Goal: Register for event/course

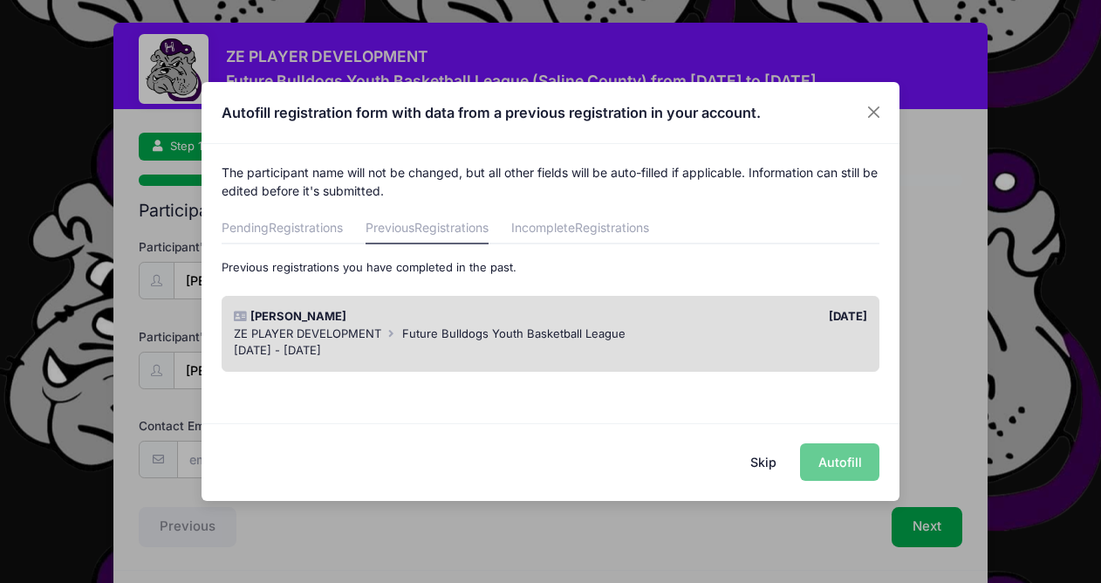
click at [425, 332] on span "Future Bulldogs Youth Basketball League" at bounding box center [513, 333] width 223 height 14
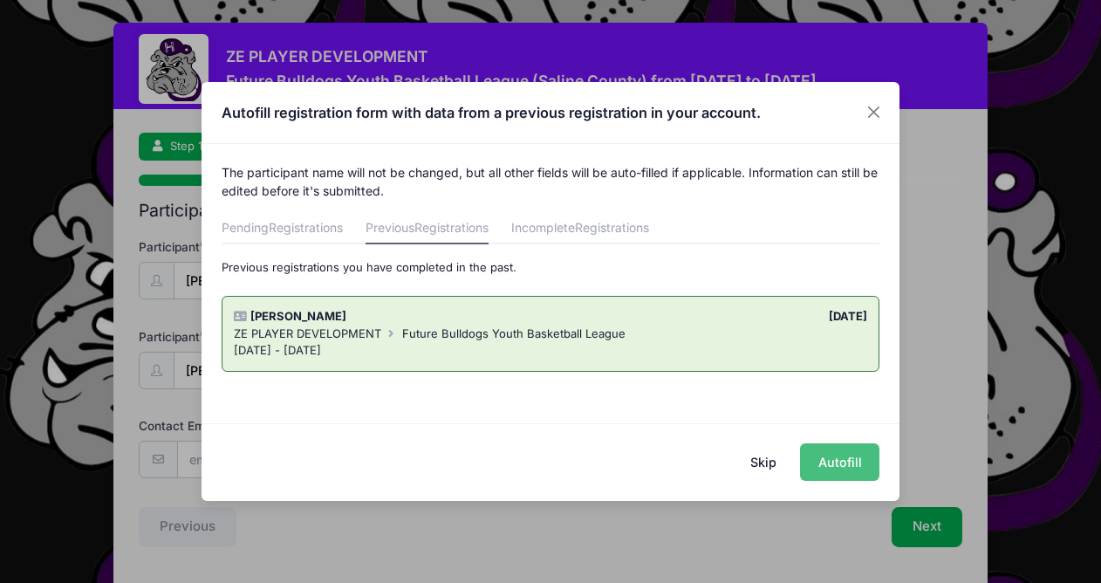
click at [827, 450] on button "Autofill" at bounding box center [839, 462] width 79 height 38
type input "[EMAIL_ADDRESS][DOMAIN_NAME]"
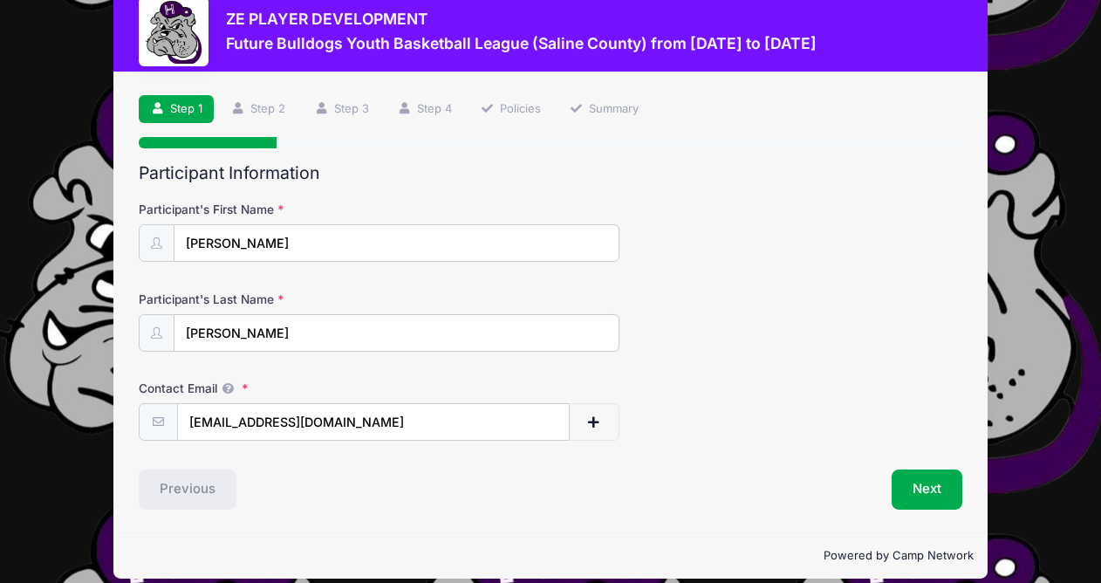
scroll to position [55, 0]
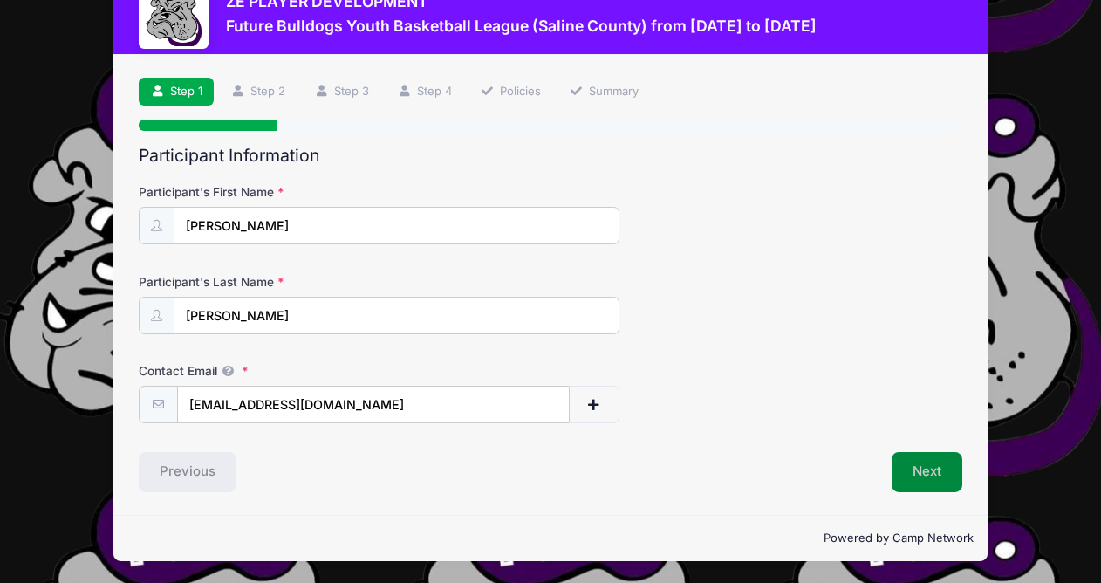
click at [941, 471] on button "Next" at bounding box center [927, 472] width 71 height 40
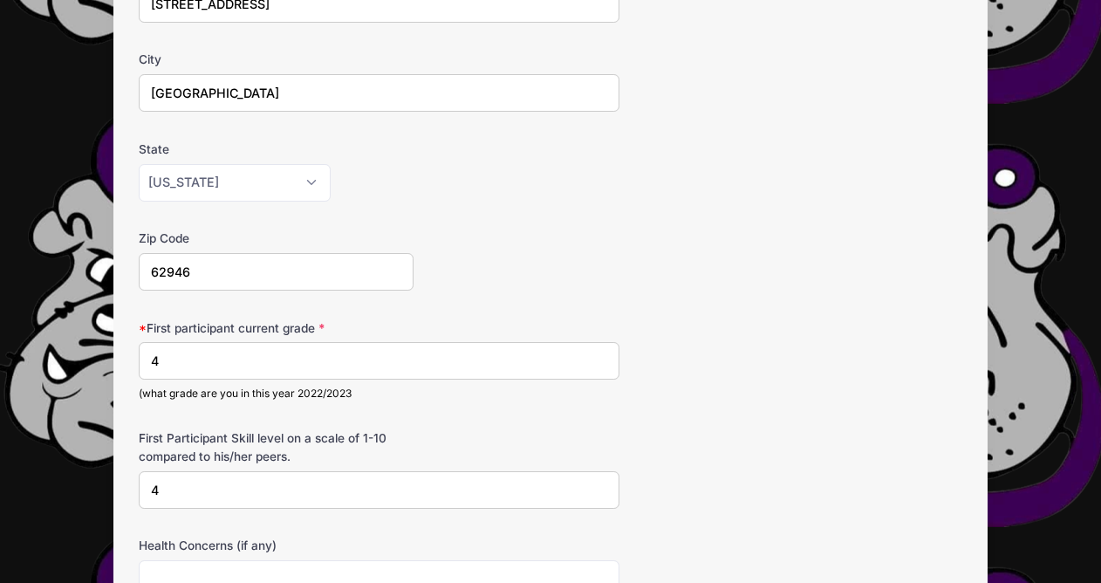
scroll to position [373, 0]
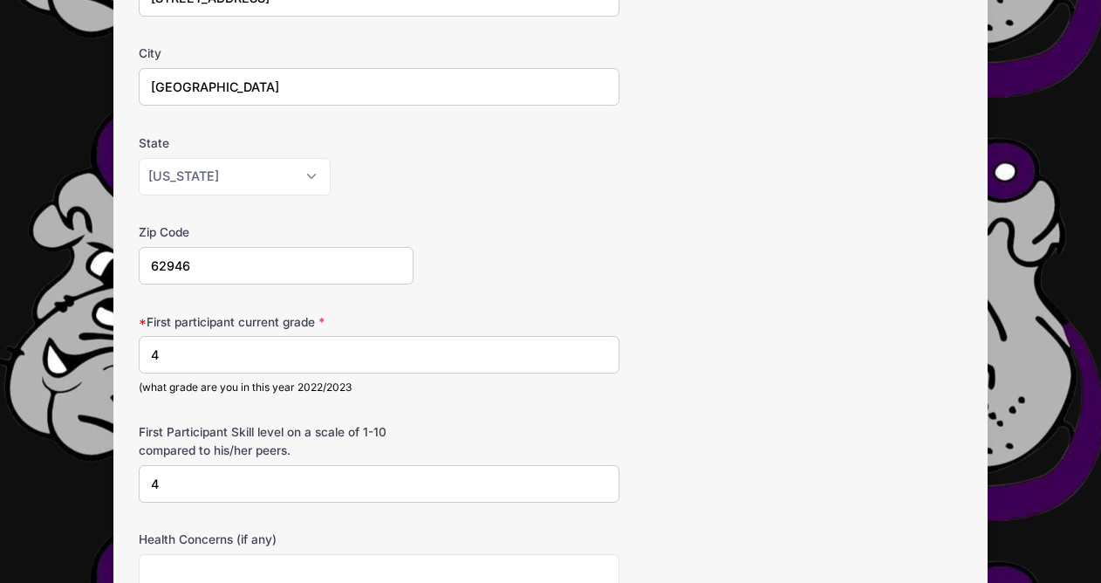
click at [571, 352] on input "4" at bounding box center [379, 355] width 480 height 38
type input "5"
click at [321, 482] on input "4" at bounding box center [379, 484] width 480 height 38
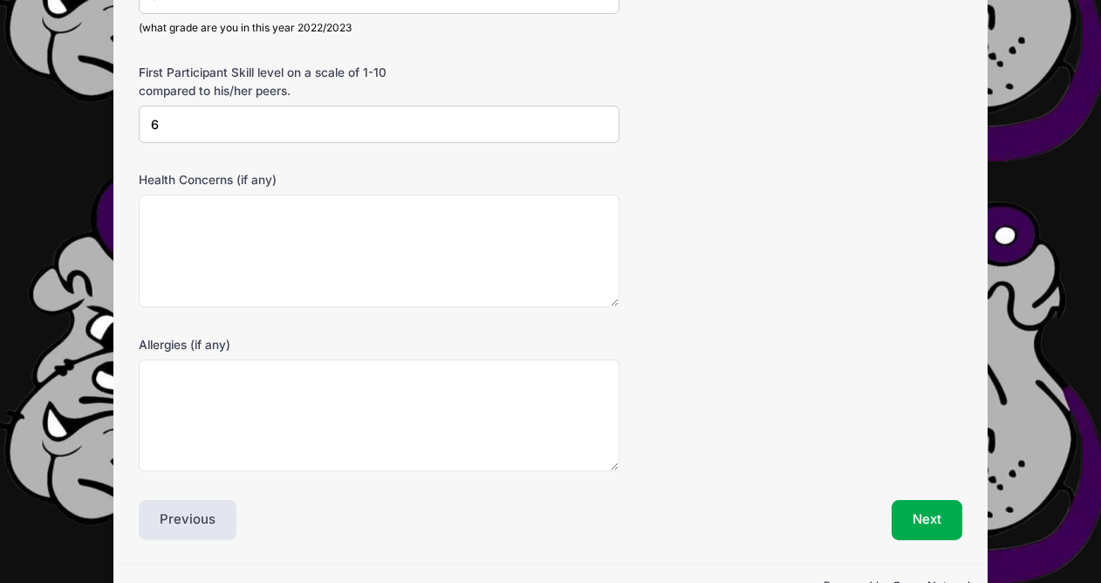
scroll to position [780, 0]
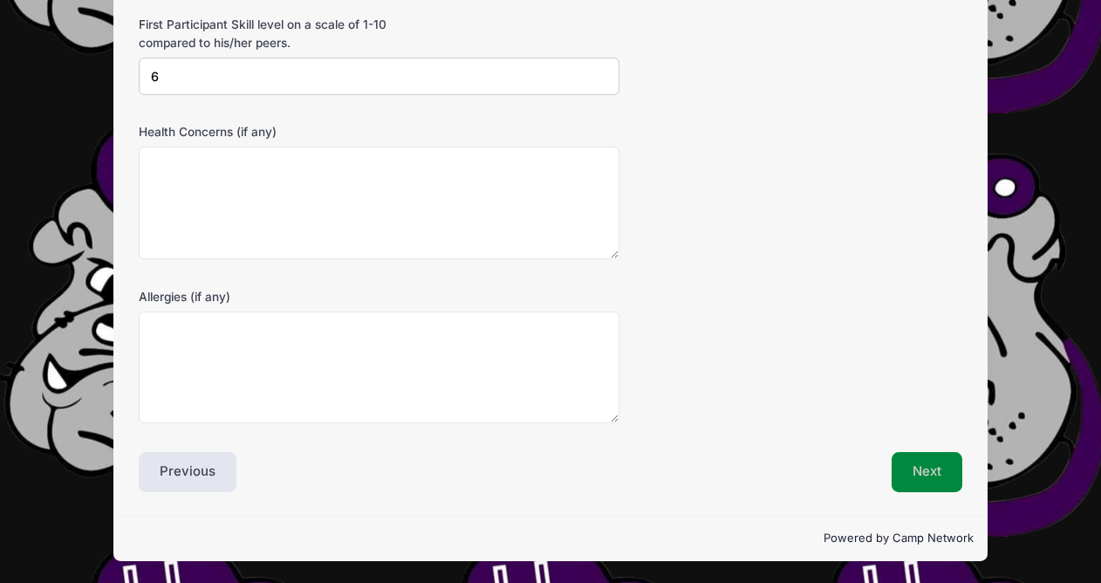
type input "6"
click at [898, 470] on button "Next" at bounding box center [927, 472] width 71 height 40
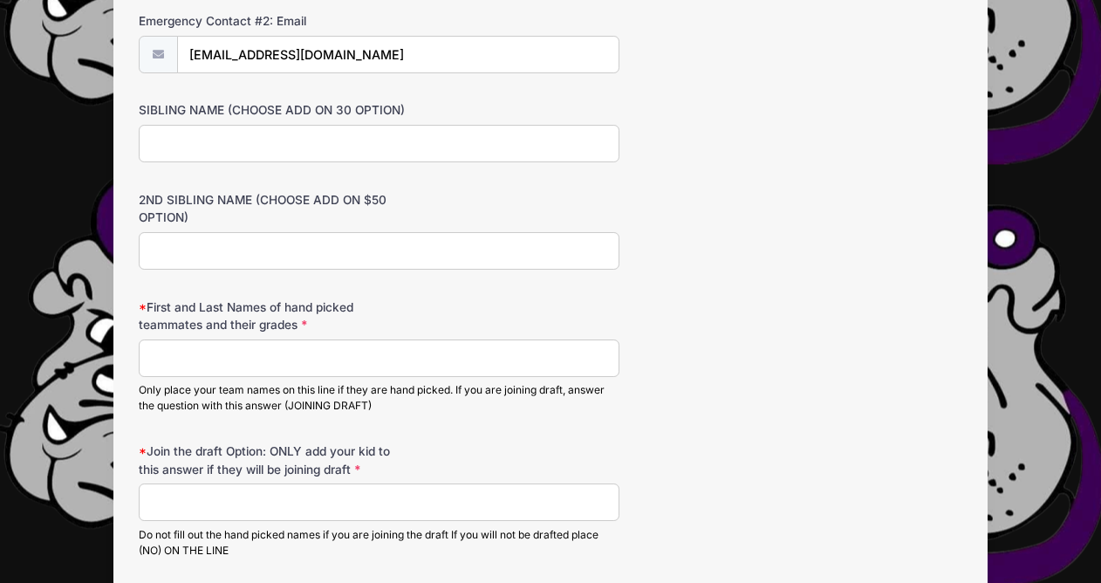
scroll to position [945, 0]
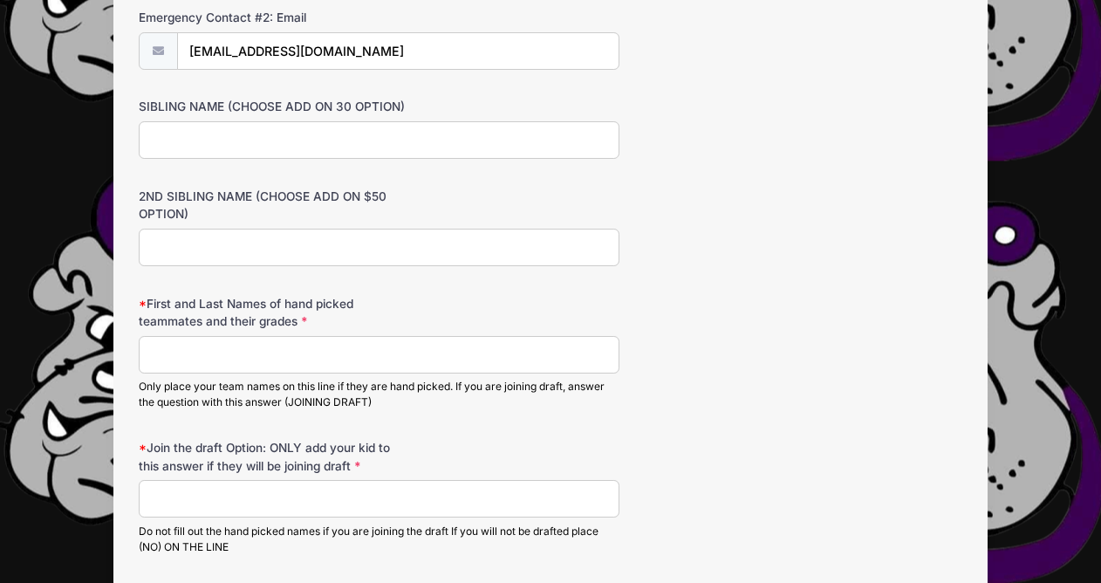
click at [448, 352] on input "First and Last Names of hand picked teammates and their grades" at bounding box center [379, 355] width 480 height 38
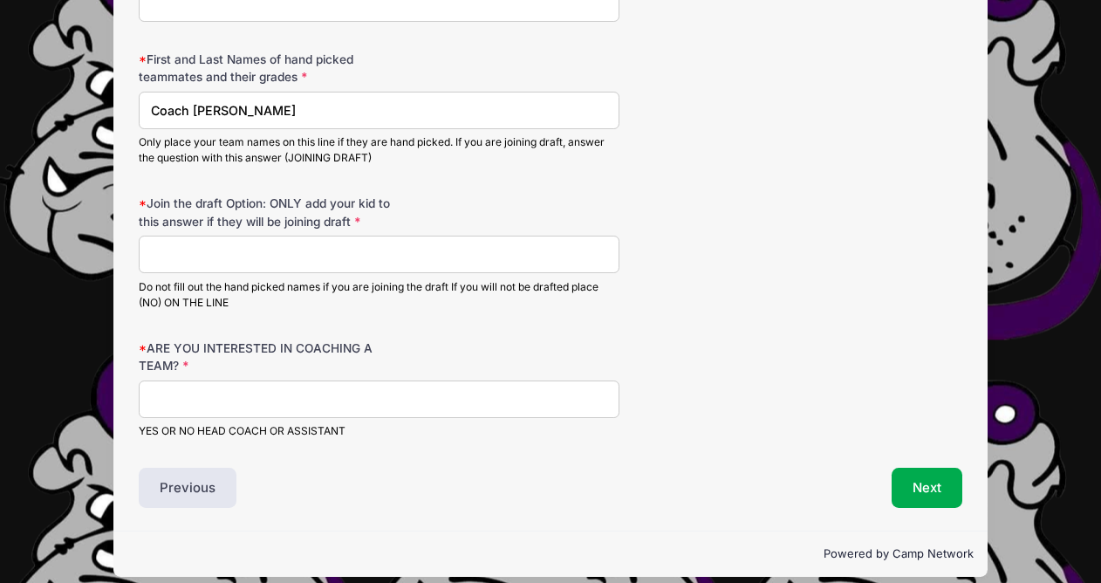
scroll to position [1194, 0]
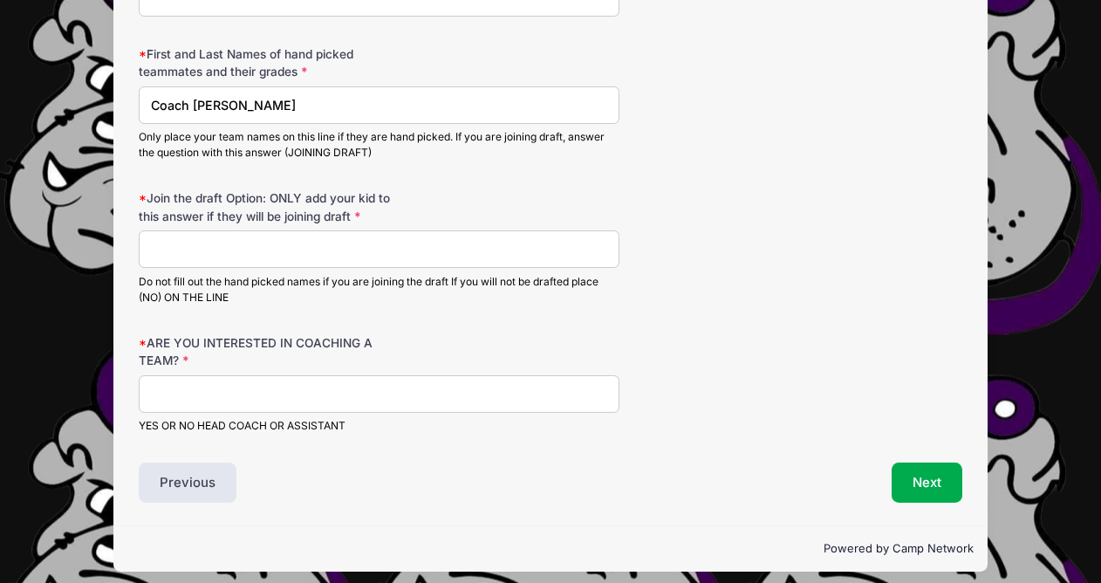
type input "Coach [PERSON_NAME]"
click at [417, 394] on input "ARE YOU INTERESTED IN COACHING A TEAM?" at bounding box center [379, 394] width 480 height 38
type input "No"
click at [921, 483] on button "Next" at bounding box center [927, 482] width 71 height 40
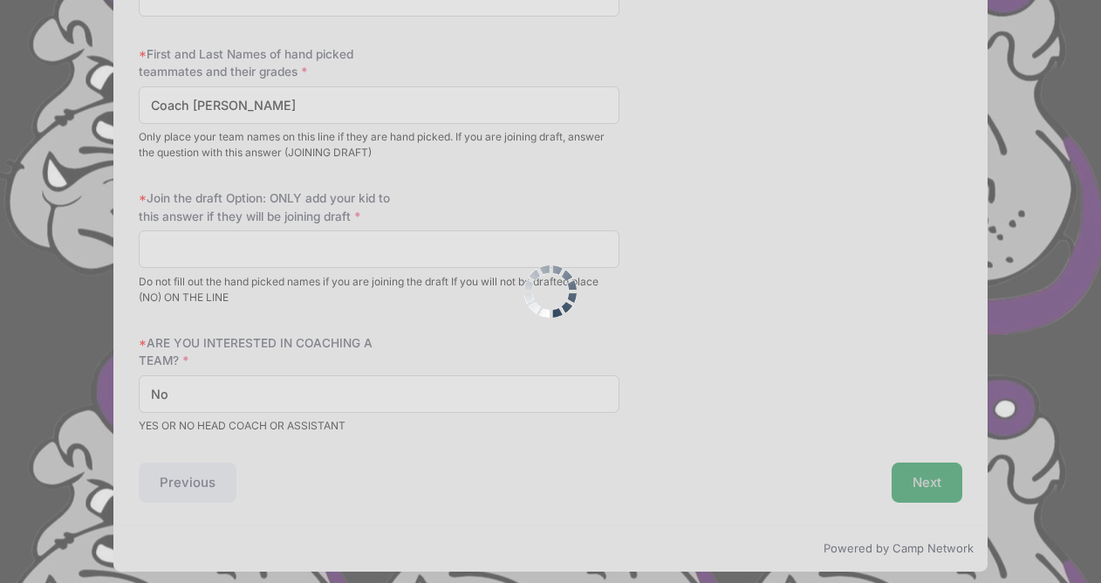
scroll to position [1226, 0]
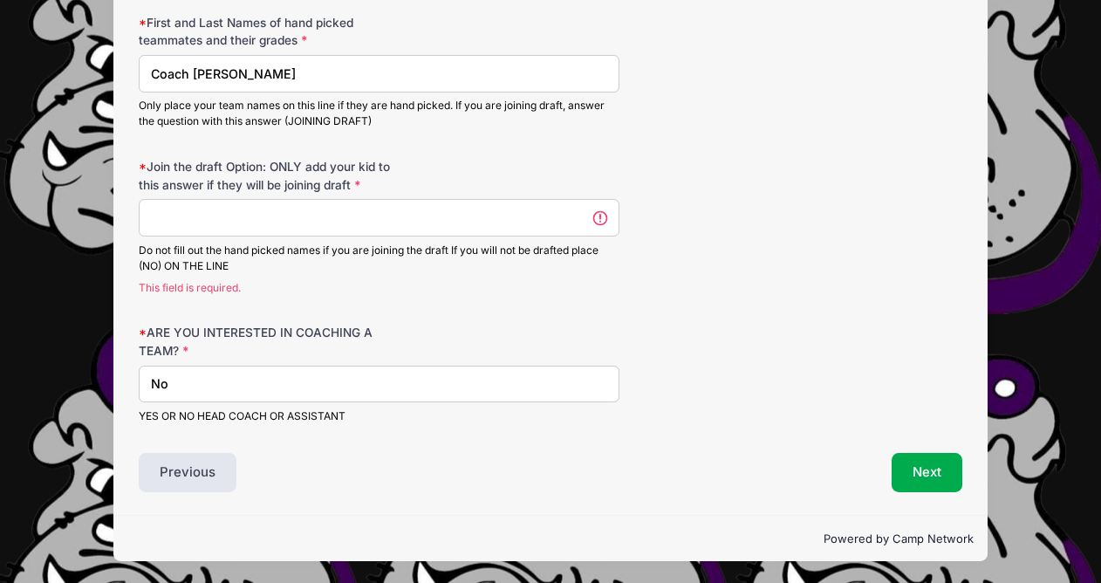
click at [502, 212] on input "Join the draft Option: ONLY add your kid to this answer if they will be joining…" at bounding box center [379, 218] width 480 height 38
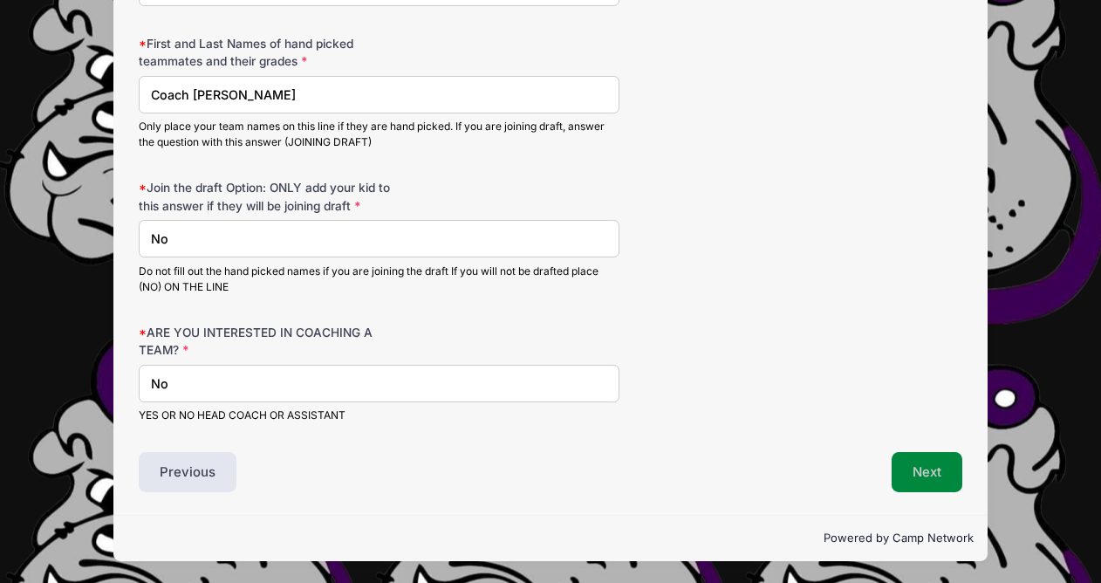
type input "No"
click at [947, 475] on button "Next" at bounding box center [927, 472] width 71 height 40
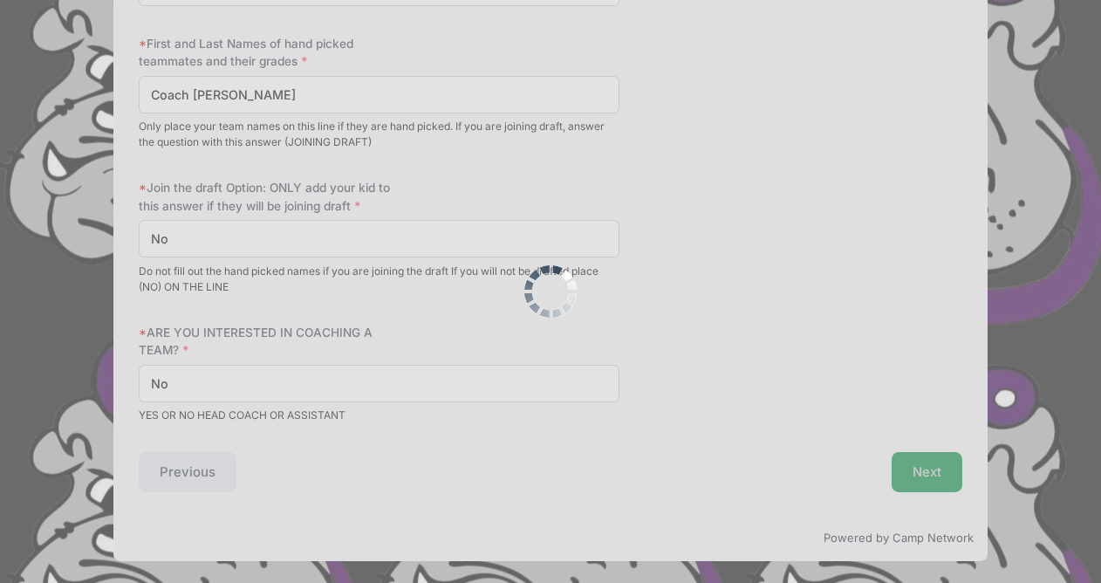
scroll to position [0, 0]
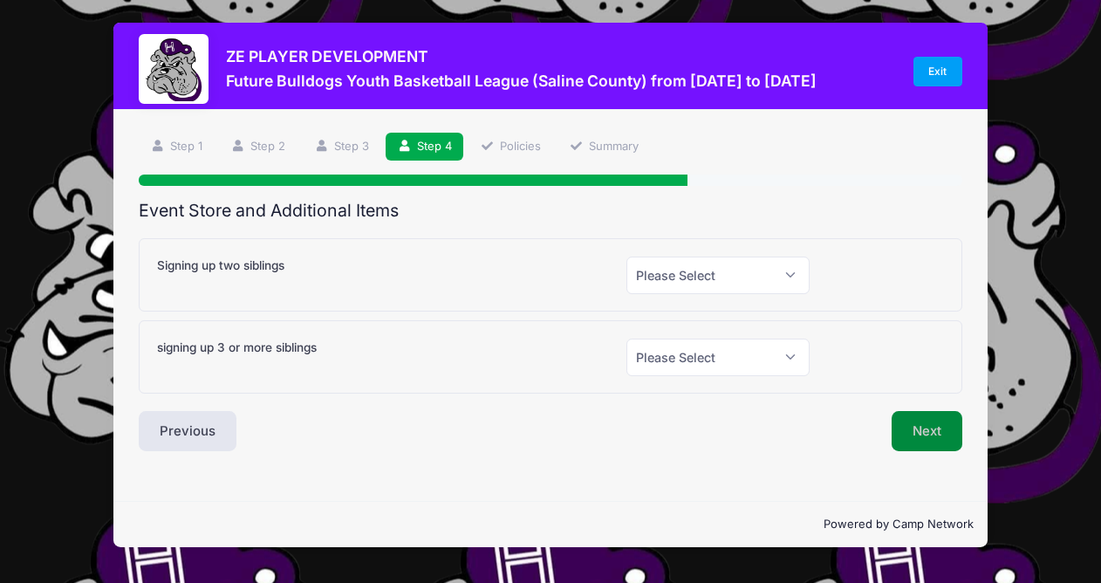
click at [920, 446] on button "Next" at bounding box center [927, 431] width 71 height 40
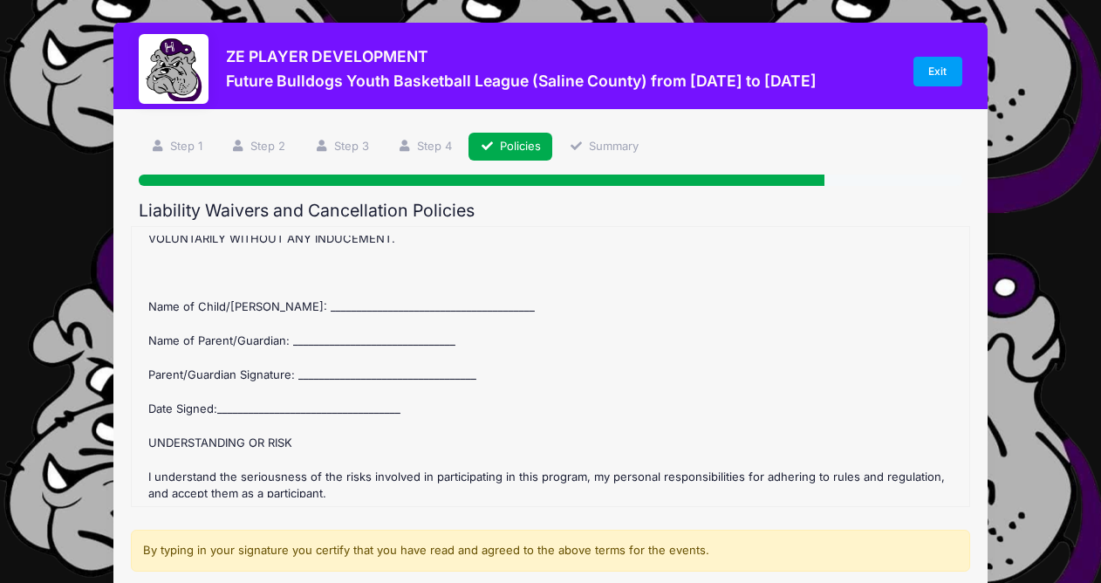
scroll to position [500, 0]
click at [284, 303] on div "Future Bulldogs Youth Basketball League (Saline County) Refund Policy : Once th…" at bounding box center [550, 367] width 821 height 262
click at [329, 304] on div "Future Bulldogs Youth Basketball League (Saline County) Refund Policy : Once th…" at bounding box center [550, 367] width 821 height 262
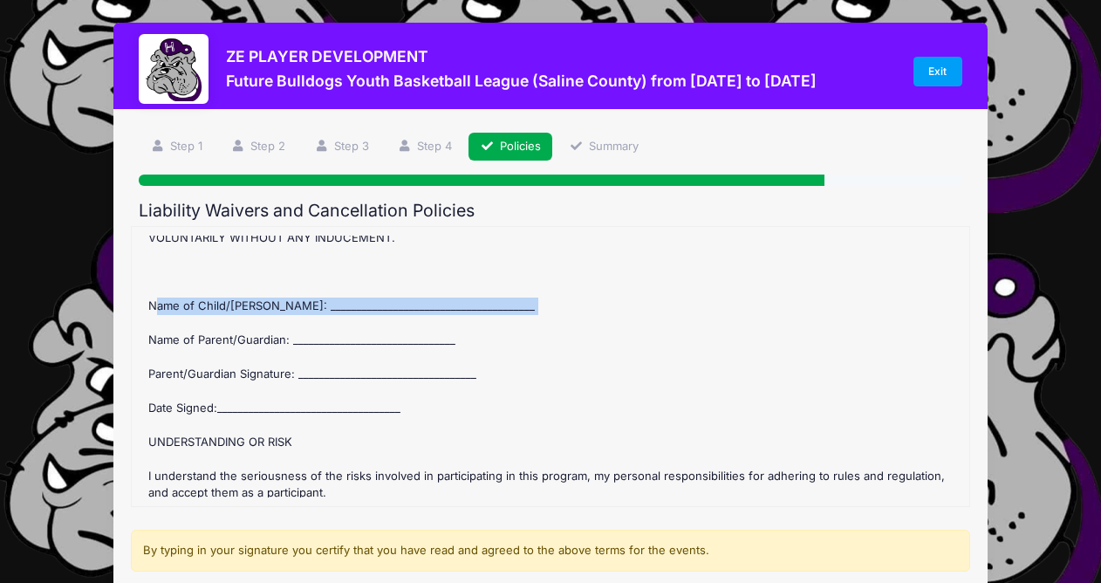
click at [329, 304] on div "Future Bulldogs Youth Basketball League (Saline County) Refund Policy : Once th…" at bounding box center [550, 367] width 821 height 262
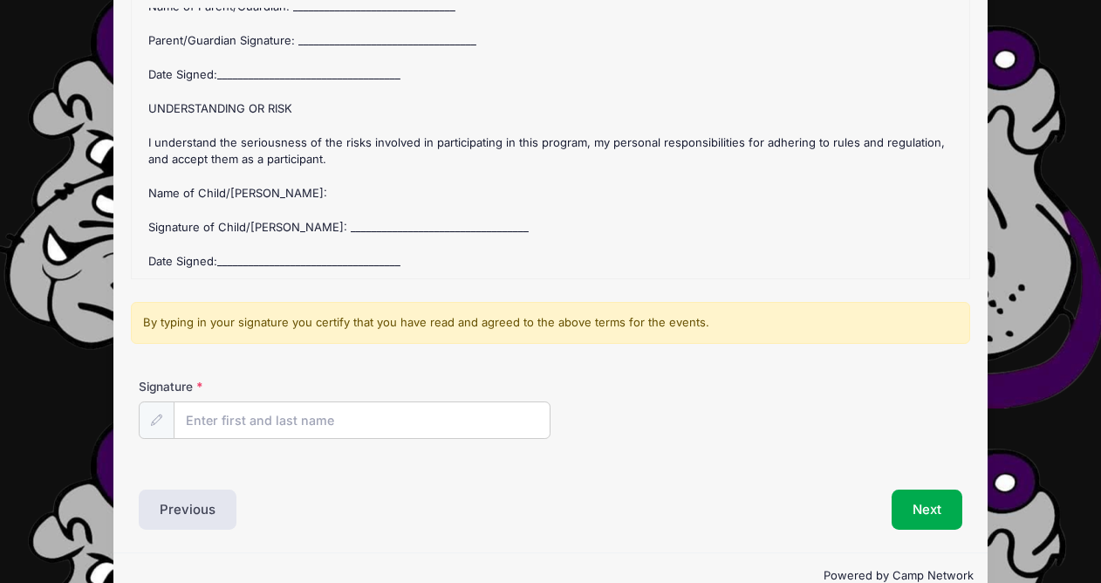
scroll to position [230, 0]
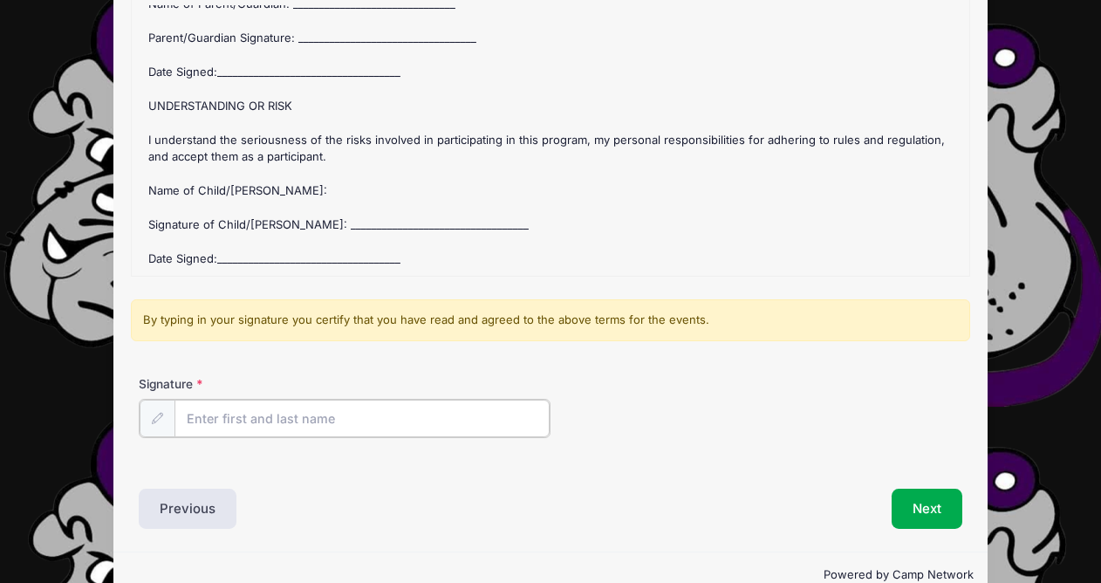
click at [291, 414] on input "Signature" at bounding box center [361, 419] width 375 height 38
type input "[PERSON_NAME]"
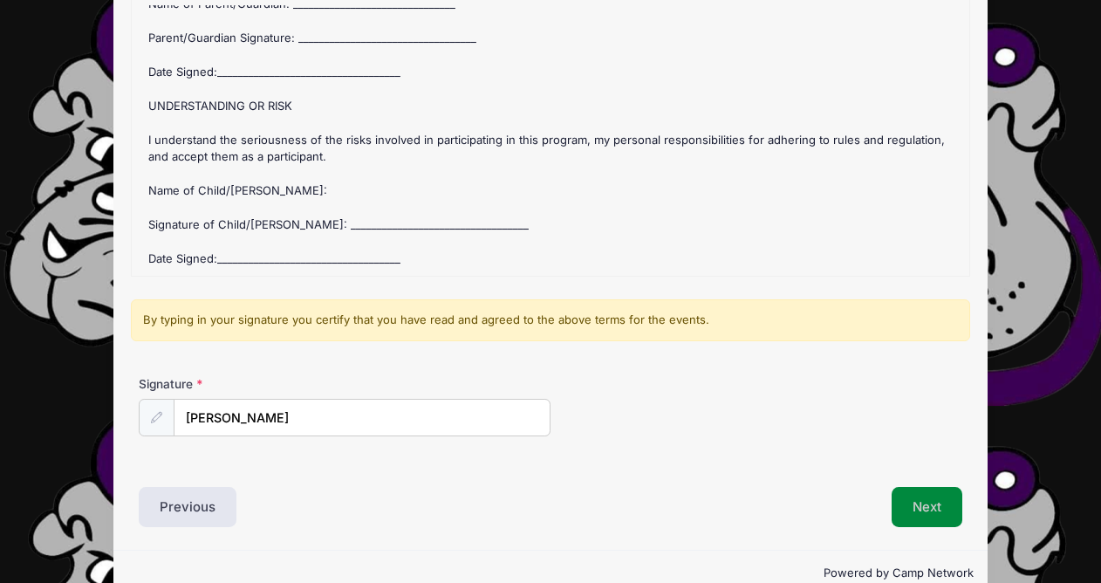
click at [908, 513] on button "Next" at bounding box center [927, 507] width 71 height 40
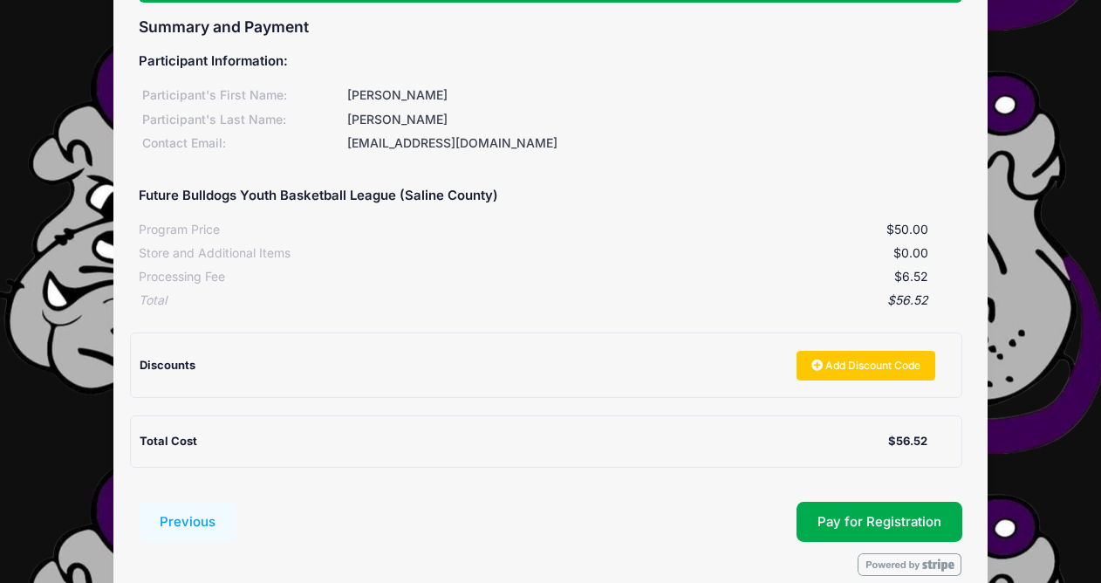
scroll to position [195, 0]
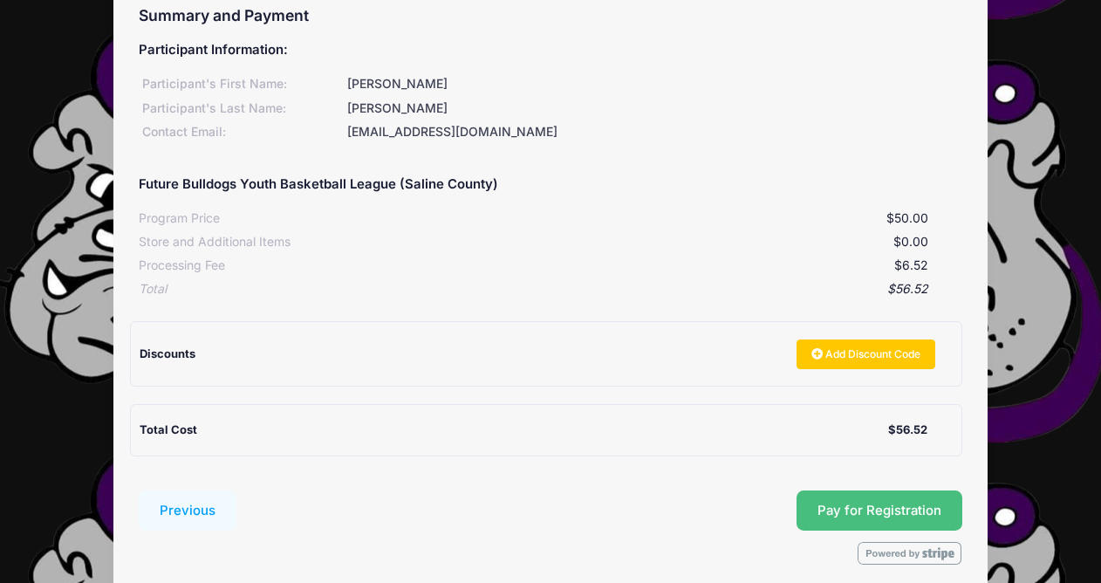
click at [908, 513] on span "Pay for Registration" at bounding box center [879, 510] width 124 height 16
